Goal: Task Accomplishment & Management: Manage account settings

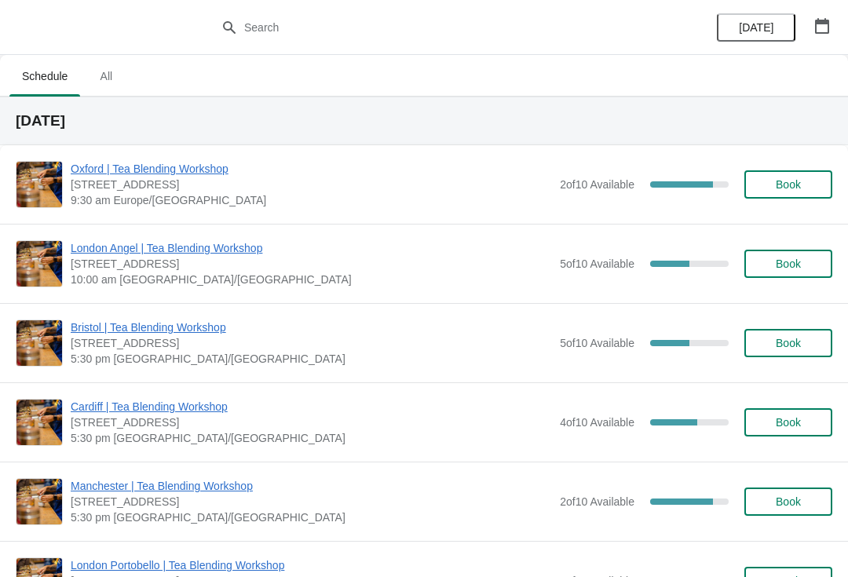
click at [210, 423] on span "[STREET_ADDRESS]" at bounding box center [311, 423] width 481 height 16
click at [198, 405] on span "Cardiff | Tea Blending Workshop" at bounding box center [311, 407] width 481 height 16
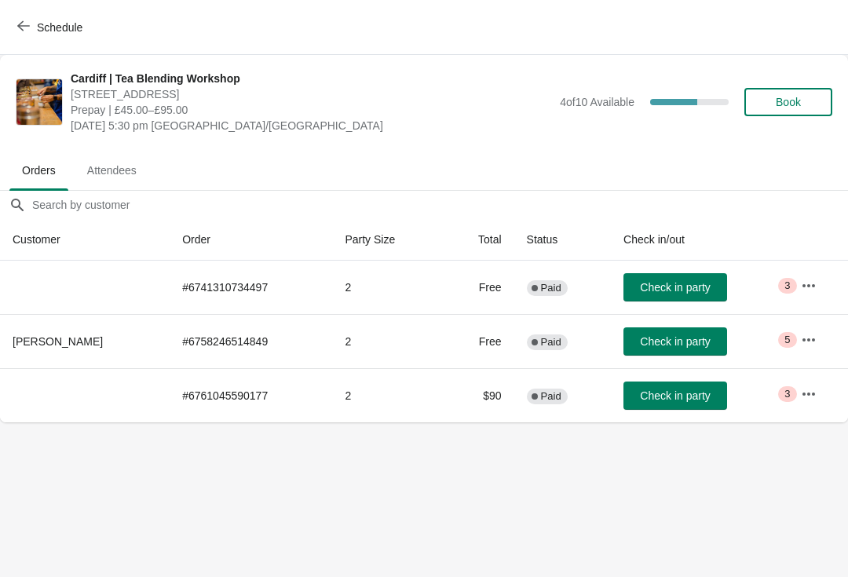
click at [54, 296] on th at bounding box center [85, 287] width 170 height 53
click at [816, 287] on icon "button" at bounding box center [809, 286] width 16 height 16
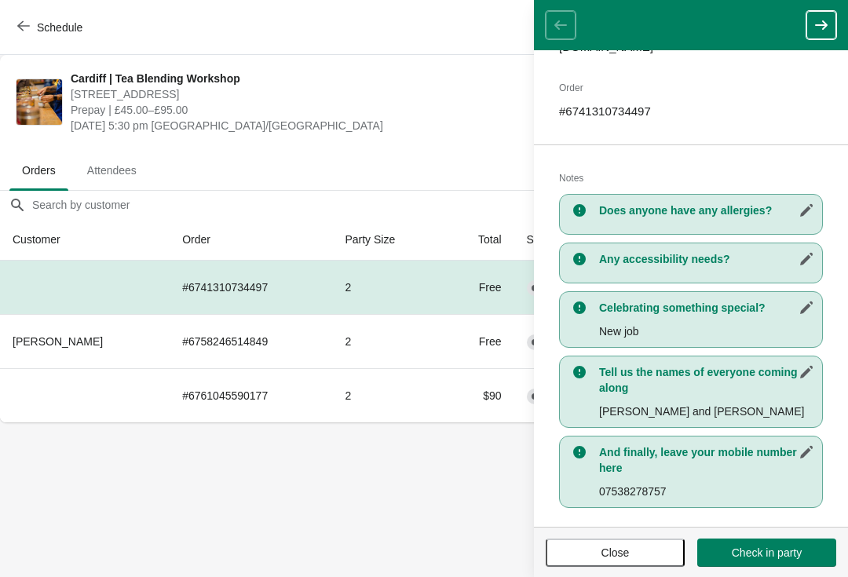
scroll to position [218, 0]
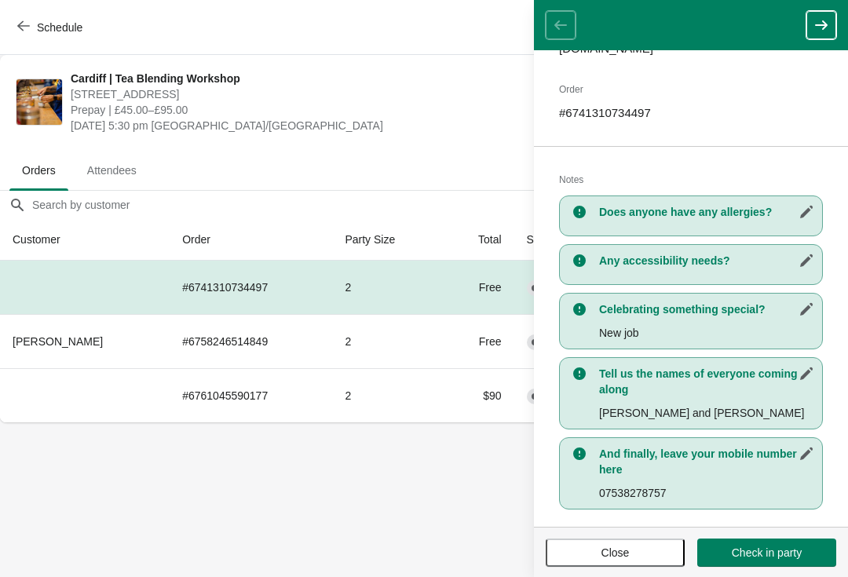
click at [51, 478] on body "Schedule [GEOGRAPHIC_DATA] | Tea Blending Workshop [STREET_ADDRESS] Prepay | £4…" at bounding box center [424, 288] width 848 height 577
click at [566, 551] on span "Close" at bounding box center [615, 553] width 111 height 13
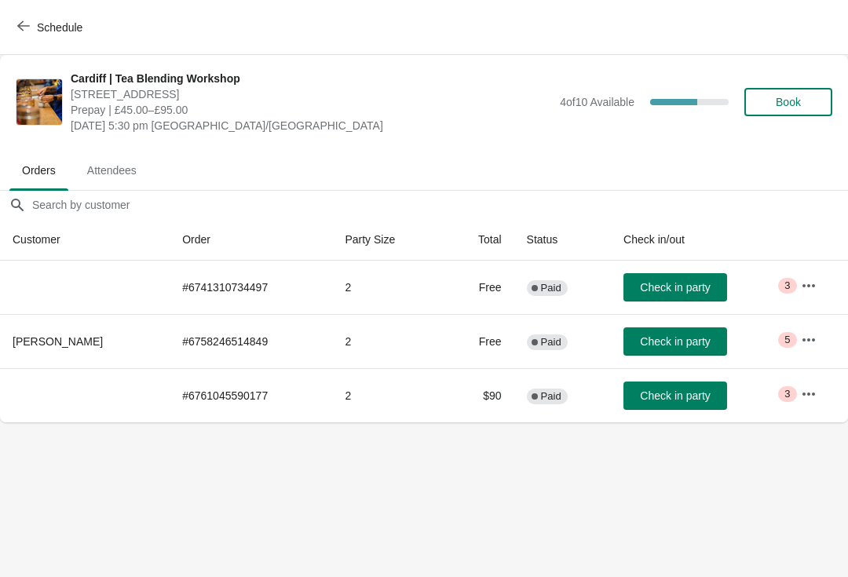
click at [815, 339] on icon "button" at bounding box center [809, 339] width 13 height 3
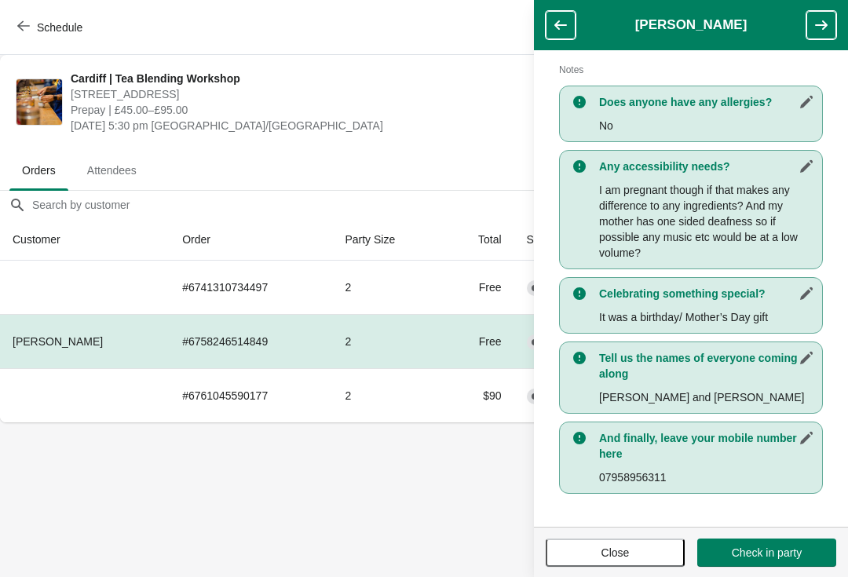
scroll to position [335, 0]
click at [571, 547] on span "Close" at bounding box center [615, 553] width 111 height 13
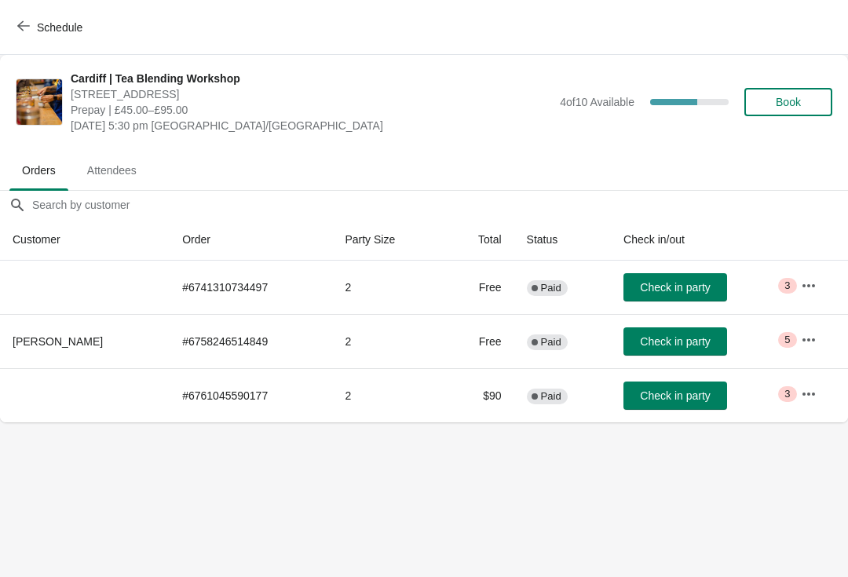
click at [811, 391] on icon "button" at bounding box center [809, 394] width 16 height 16
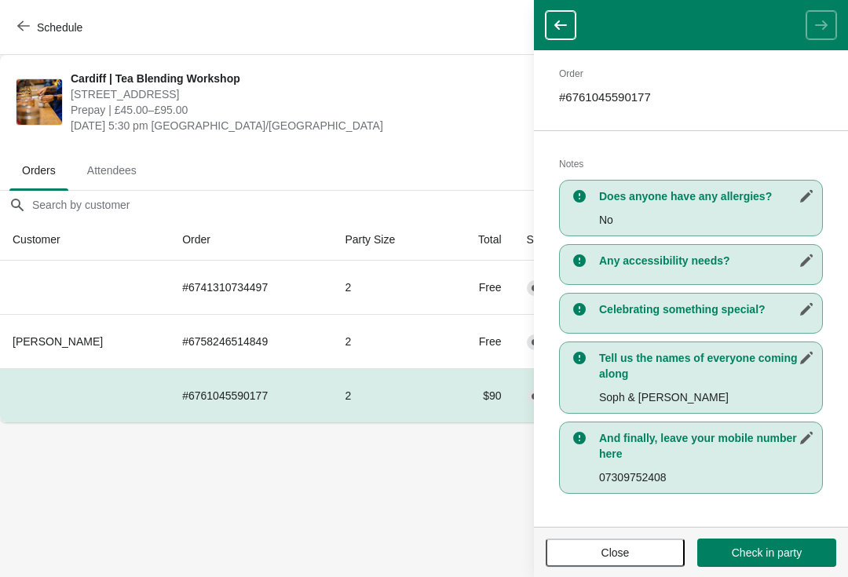
scroll to position [218, 0]
click at [556, 27] on icon "button" at bounding box center [560, 24] width 13 height 9
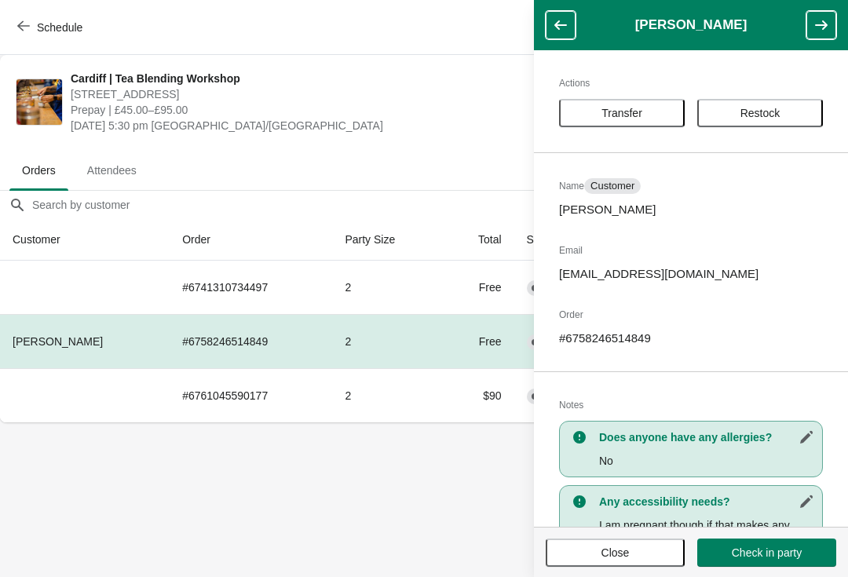
click at [571, 549] on span "Close" at bounding box center [615, 553] width 111 height 13
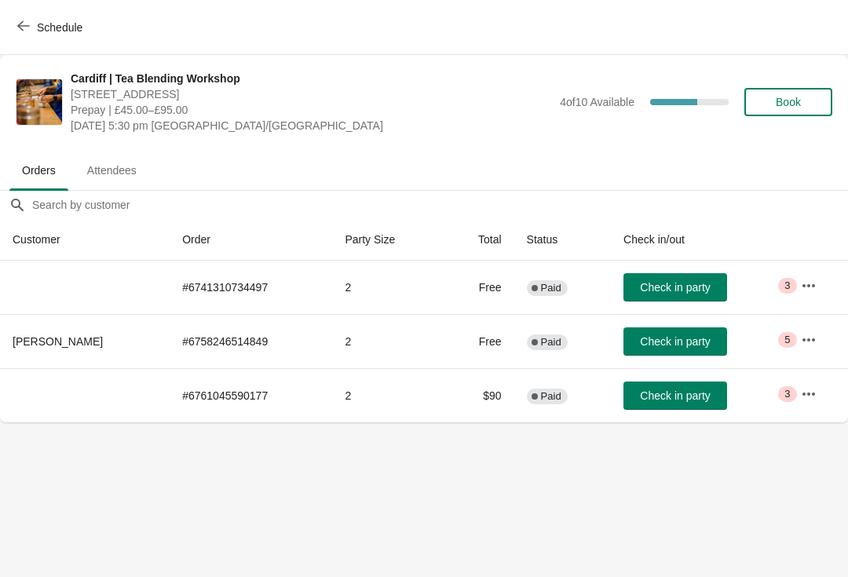
click at [815, 285] on icon "button" at bounding box center [809, 285] width 13 height 3
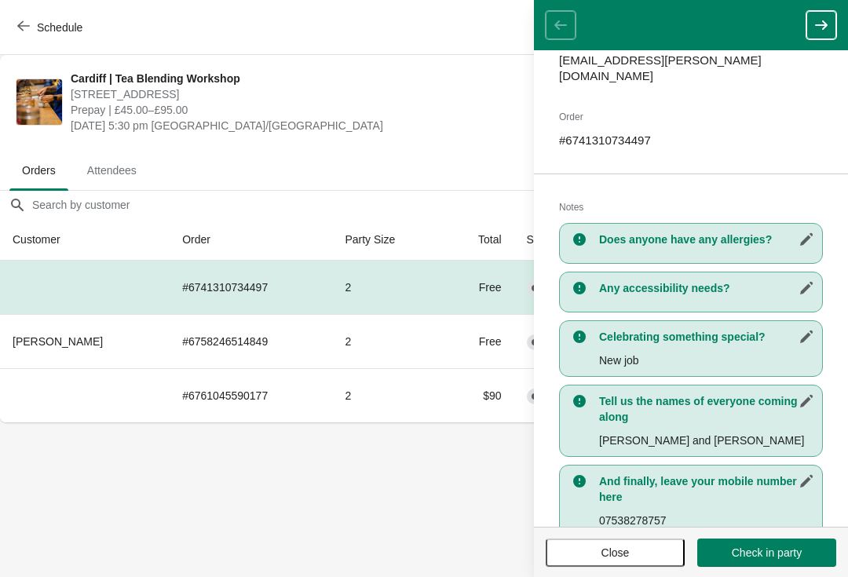
scroll to position [191, 0]
click at [588, 559] on button "Close" at bounding box center [615, 553] width 139 height 28
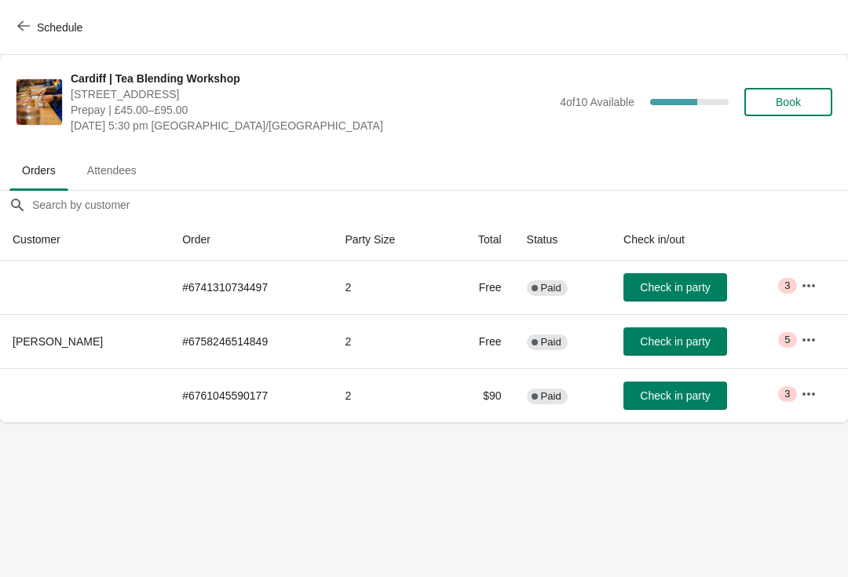
click at [810, 393] on icon "button" at bounding box center [809, 393] width 13 height 3
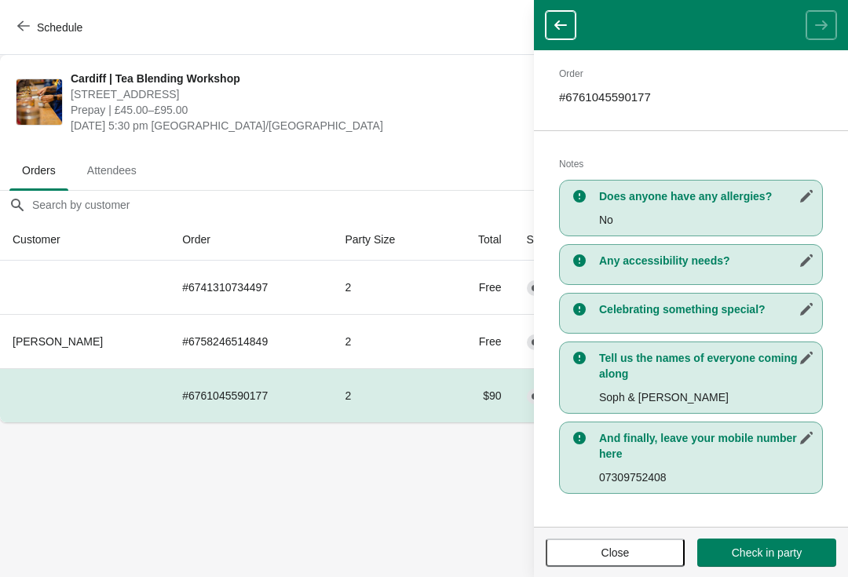
scroll to position [218, 0]
